Goal: Task Accomplishment & Management: Use online tool/utility

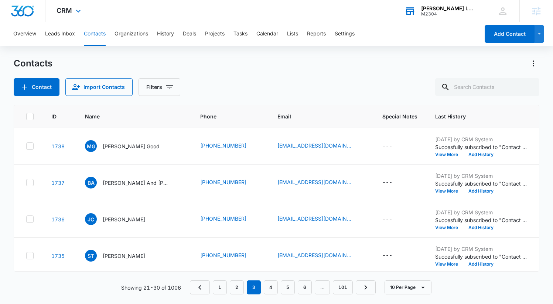
click at [469, 2] on div "[PERSON_NAME] Law M2304 Your Accounts View All" at bounding box center [439, 11] width 92 height 22
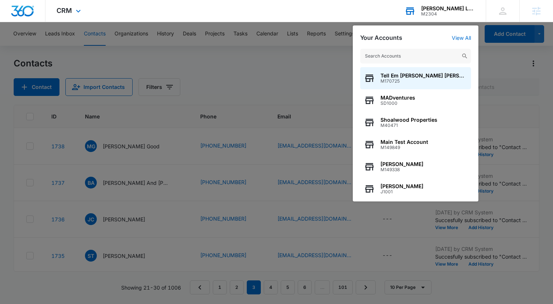
click at [406, 56] on input "text" at bounding box center [415, 56] width 111 height 15
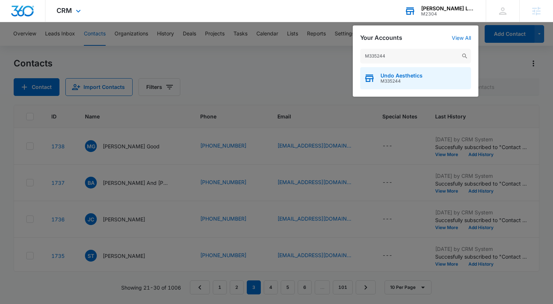
type input "M335244"
click at [407, 71] on div "Undo Aesthetics M335244" at bounding box center [415, 78] width 111 height 22
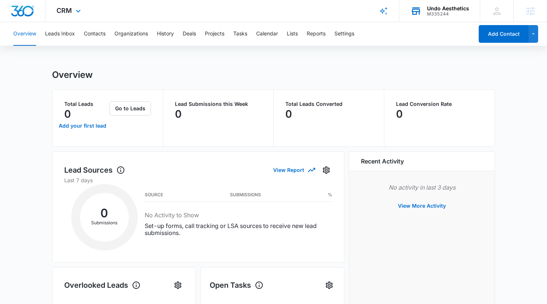
click at [72, 12] on div "CRM Apps Reputation Websites Forms CRM Email Social Shop Content Ads Intelligen…" at bounding box center [69, 11] width 48 height 22
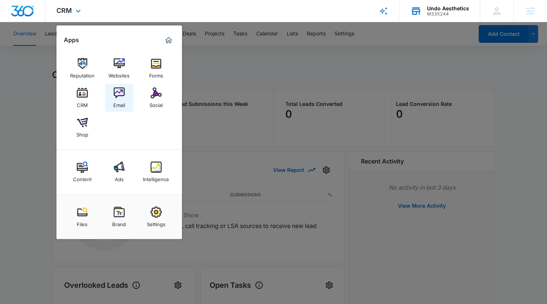
click at [120, 94] on img at bounding box center [119, 92] width 11 height 11
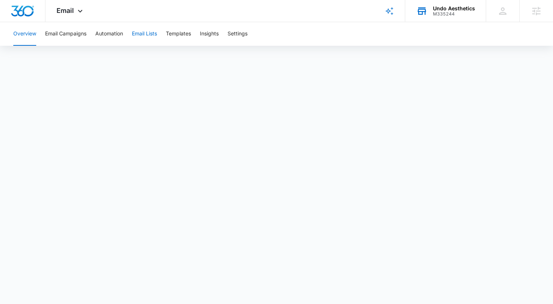
click at [143, 35] on button "Email Lists" at bounding box center [144, 34] width 25 height 24
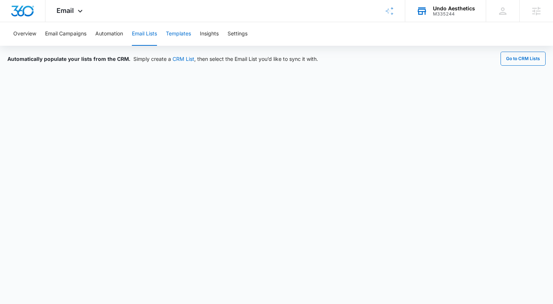
click at [179, 39] on button "Templates" at bounding box center [178, 34] width 25 height 24
